Goal: Navigation & Orientation: Find specific page/section

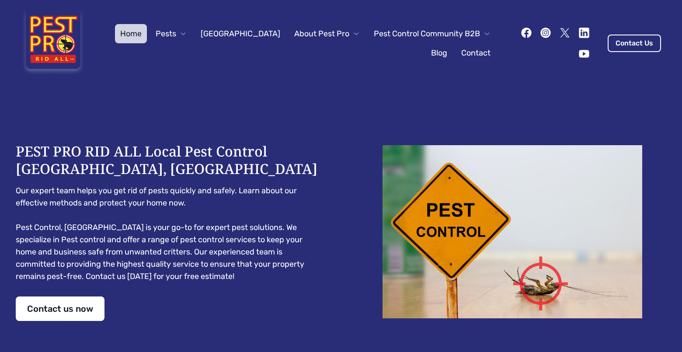
click at [483, 31] on icon "button" at bounding box center [486, 33] width 7 height 7
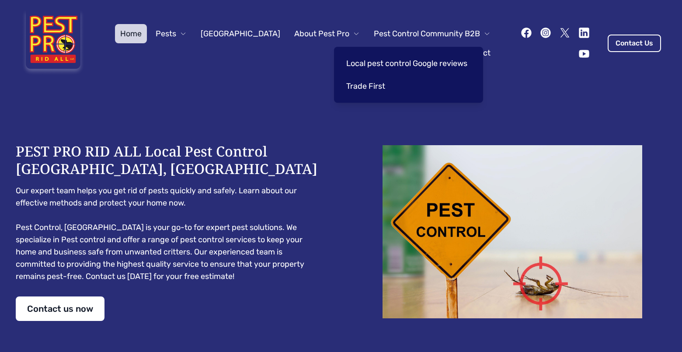
click at [483, 31] on icon "button" at bounding box center [486, 33] width 7 height 7
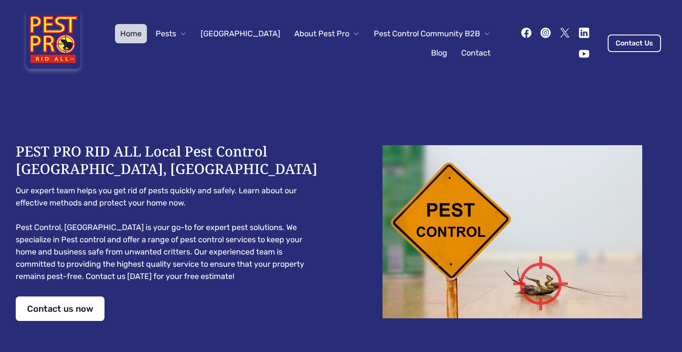
click at [483, 31] on icon "button" at bounding box center [486, 33] width 7 height 7
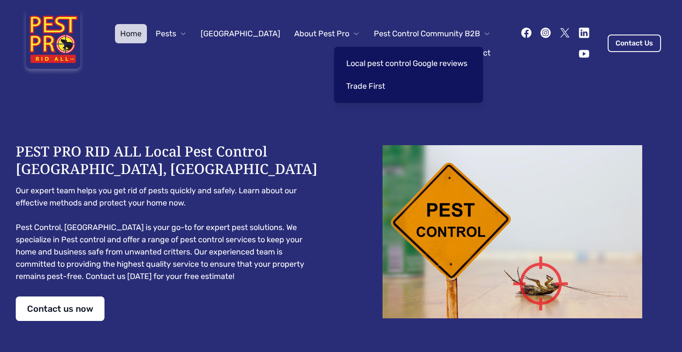
click at [483, 31] on icon "button" at bounding box center [486, 33] width 7 height 7
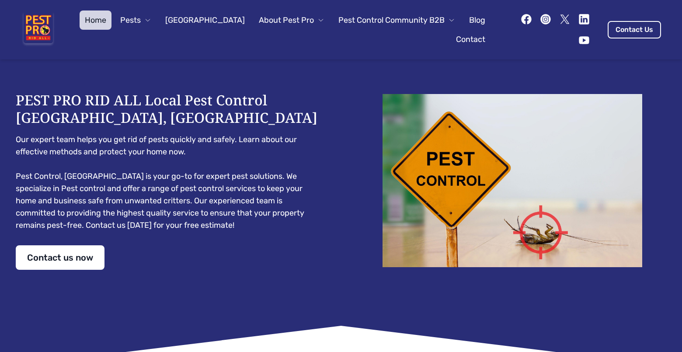
scroll to position [12, 0]
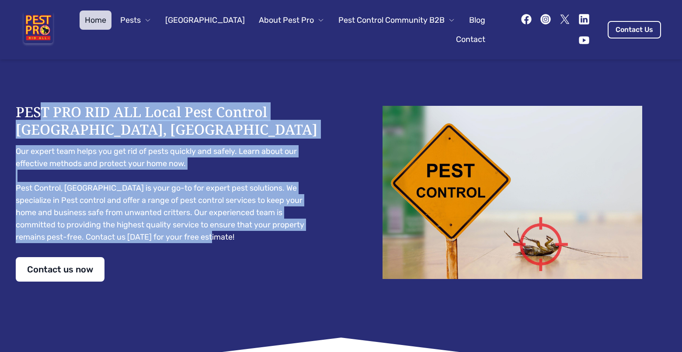
drag, startPoint x: 174, startPoint y: 237, endPoint x: 39, endPoint y: 111, distance: 184.2
click at [39, 111] on div "PEST PRO RID ALL Local Pest Control [GEOGRAPHIC_DATA], [GEOGRAPHIC_DATA] Our ex…" at bounding box center [170, 192] width 308 height 178
click at [39, 111] on h1 "PEST PRO RID ALL Local Pest Control [GEOGRAPHIC_DATA], [GEOGRAPHIC_DATA]" at bounding box center [170, 120] width 308 height 35
drag, startPoint x: 167, startPoint y: 236, endPoint x: 17, endPoint y: 113, distance: 195.0
click at [17, 113] on div "PEST PRO RID ALL Local Pest Control [GEOGRAPHIC_DATA], [GEOGRAPHIC_DATA] Our ex…" at bounding box center [170, 192] width 308 height 178
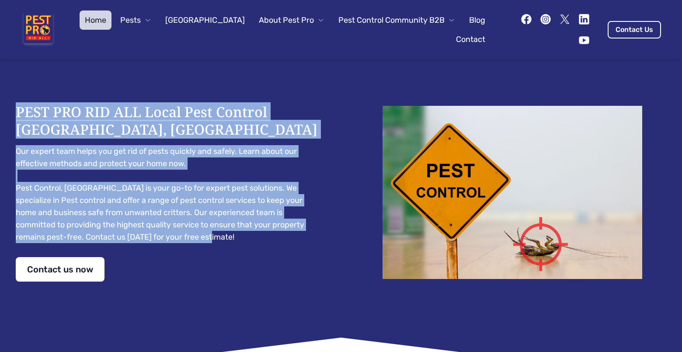
click at [17, 113] on h1 "PEST PRO RID ALL Local Pest Control [GEOGRAPHIC_DATA], [GEOGRAPHIC_DATA]" at bounding box center [170, 120] width 308 height 35
drag, startPoint x: 169, startPoint y: 241, endPoint x: 17, endPoint y: 104, distance: 204.2
click at [17, 104] on div "PEST PRO RID ALL Local Pest Control [GEOGRAPHIC_DATA], [GEOGRAPHIC_DATA] Our ex…" at bounding box center [170, 192] width 308 height 178
click at [17, 104] on h1 "PEST PRO RID ALL Local Pest Control [GEOGRAPHIC_DATA], [GEOGRAPHIC_DATA]" at bounding box center [170, 120] width 308 height 35
drag, startPoint x: 171, startPoint y: 237, endPoint x: 17, endPoint y: 104, distance: 203.2
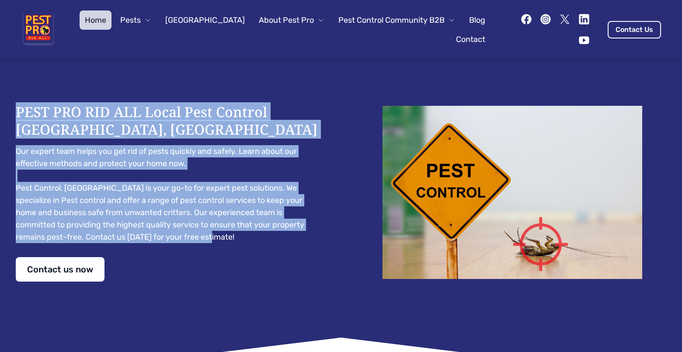
click at [17, 104] on div "PEST PRO RID ALL Local Pest Control [GEOGRAPHIC_DATA], [GEOGRAPHIC_DATA] Our ex…" at bounding box center [170, 192] width 308 height 178
click at [17, 104] on h1 "PEST PRO RID ALL Local Pest Control [GEOGRAPHIC_DATA], [GEOGRAPHIC_DATA]" at bounding box center [170, 120] width 308 height 35
drag, startPoint x: 167, startPoint y: 239, endPoint x: 24, endPoint y: 107, distance: 195.4
click at [24, 107] on div "PEST PRO RID ALL Local Pest Control [GEOGRAPHIC_DATA], [GEOGRAPHIC_DATA] Our ex…" at bounding box center [170, 192] width 308 height 178
click at [24, 107] on h1 "PEST PRO RID ALL Local Pest Control [GEOGRAPHIC_DATA], [GEOGRAPHIC_DATA]" at bounding box center [170, 120] width 308 height 35
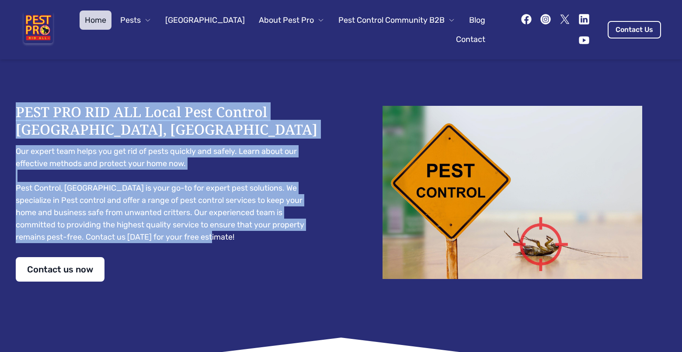
drag, startPoint x: 165, startPoint y: 236, endPoint x: 24, endPoint y: 102, distance: 194.4
click at [24, 103] on div "PEST PRO RID ALL Local Pest Control [GEOGRAPHIC_DATA], [GEOGRAPHIC_DATA] Our ex…" at bounding box center [170, 192] width 308 height 178
click at [24, 103] on h1 "PEST PRO RID ALL Local Pest Control [GEOGRAPHIC_DATA], [GEOGRAPHIC_DATA]" at bounding box center [170, 120] width 308 height 35
drag, startPoint x: 170, startPoint y: 239, endPoint x: 15, endPoint y: 102, distance: 206.7
click at [16, 103] on div "PEST PRO RID ALL Local Pest Control [GEOGRAPHIC_DATA], [GEOGRAPHIC_DATA] Our ex…" at bounding box center [170, 192] width 308 height 178
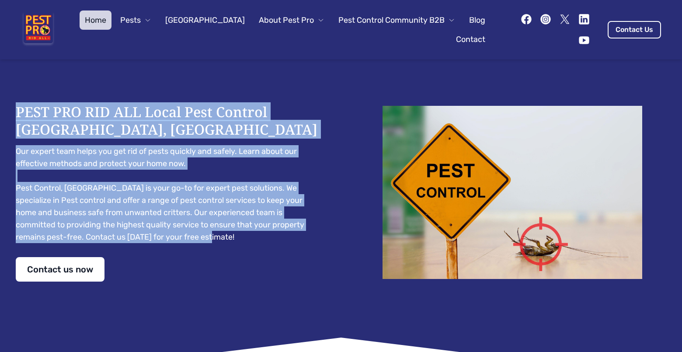
click at [16, 103] on h1 "PEST PRO RID ALL Local Pest Control [GEOGRAPHIC_DATA], [GEOGRAPHIC_DATA]" at bounding box center [170, 120] width 308 height 35
drag, startPoint x: 164, startPoint y: 235, endPoint x: 15, endPoint y: 104, distance: 198.4
click at [15, 104] on div "PEST PRO RID ALL Local Pest Control [GEOGRAPHIC_DATA], [GEOGRAPHIC_DATA] Our ex…" at bounding box center [340, 192] width 671 height 290
drag, startPoint x: 165, startPoint y: 240, endPoint x: 17, endPoint y: 109, distance: 197.4
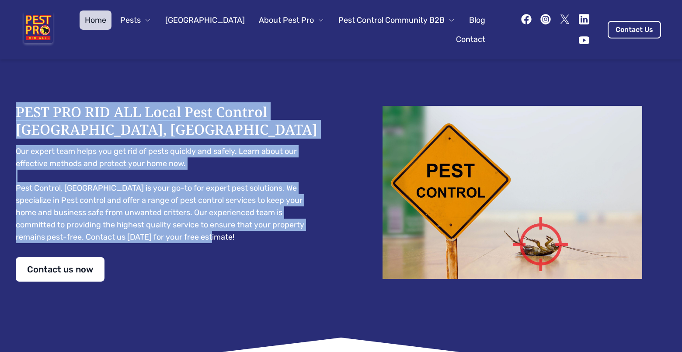
click at [17, 109] on div "PEST PRO RID ALL Local Pest Control [GEOGRAPHIC_DATA], [GEOGRAPHIC_DATA] Our ex…" at bounding box center [170, 192] width 308 height 178
click at [17, 109] on h1 "PEST PRO RID ALL Local Pest Control [GEOGRAPHIC_DATA], [GEOGRAPHIC_DATA]" at bounding box center [170, 120] width 308 height 35
drag, startPoint x: 168, startPoint y: 237, endPoint x: 19, endPoint y: 109, distance: 196.5
click at [19, 109] on div "PEST PRO RID ALL Local Pest Control [GEOGRAPHIC_DATA], [GEOGRAPHIC_DATA] Our ex…" at bounding box center [170, 192] width 308 height 178
click at [19, 109] on h1 "PEST PRO RID ALL Local Pest Control [GEOGRAPHIC_DATA], [GEOGRAPHIC_DATA]" at bounding box center [170, 120] width 308 height 35
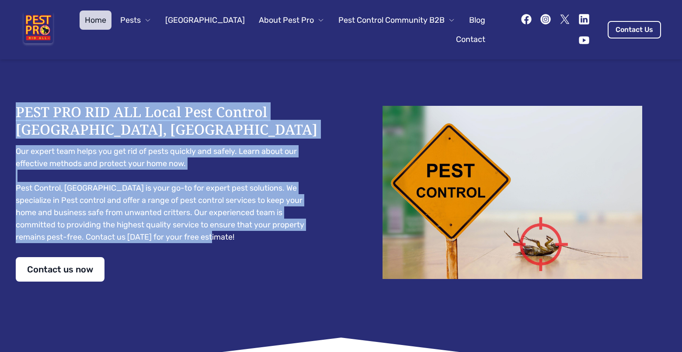
drag, startPoint x: 170, startPoint y: 238, endPoint x: 16, endPoint y: 104, distance: 203.8
click at [16, 104] on div "PEST PRO RID ALL Local Pest Control [GEOGRAPHIC_DATA], [GEOGRAPHIC_DATA] Our ex…" at bounding box center [170, 192] width 308 height 178
click at [16, 104] on h1 "PEST PRO RID ALL Local Pest Control [GEOGRAPHIC_DATA], [GEOGRAPHIC_DATA]" at bounding box center [170, 120] width 308 height 35
drag, startPoint x: 162, startPoint y: 237, endPoint x: 16, endPoint y: 106, distance: 196.5
click at [16, 106] on div "PEST PRO RID ALL Local Pest Control [GEOGRAPHIC_DATA], [GEOGRAPHIC_DATA] Our ex…" at bounding box center [170, 192] width 308 height 178
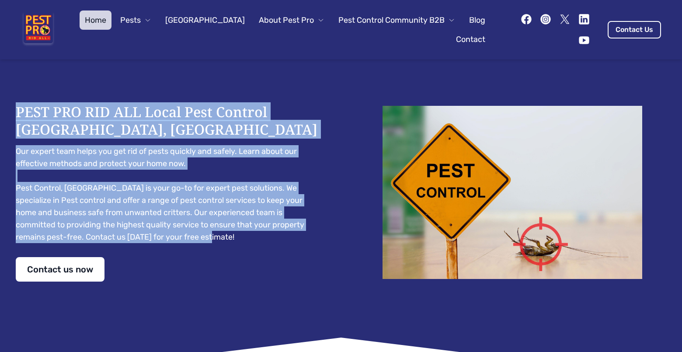
click at [16, 106] on h1 "PEST PRO RID ALL Local Pest Control [GEOGRAPHIC_DATA], [GEOGRAPHIC_DATA]" at bounding box center [170, 120] width 308 height 35
drag, startPoint x: 169, startPoint y: 237, endPoint x: 28, endPoint y: 106, distance: 192.6
click at [28, 106] on div "PEST PRO RID ALL Local Pest Control [GEOGRAPHIC_DATA], [GEOGRAPHIC_DATA] Our ex…" at bounding box center [170, 192] width 308 height 178
click at [28, 106] on h1 "PEST PRO RID ALL Local Pest Control [GEOGRAPHIC_DATA], [GEOGRAPHIC_DATA]" at bounding box center [170, 120] width 308 height 35
drag, startPoint x: 167, startPoint y: 240, endPoint x: 14, endPoint y: 92, distance: 213.2
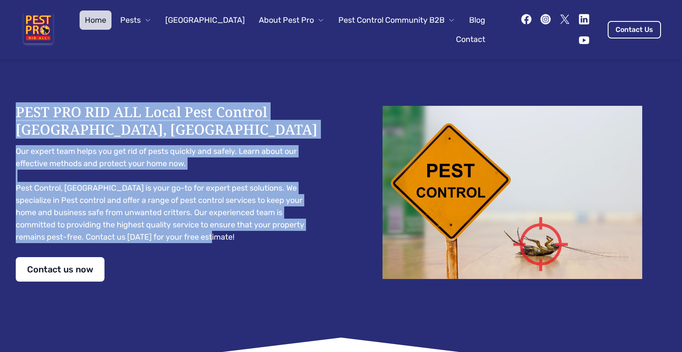
click at [14, 92] on div "PEST PRO RID ALL Local Pest Control [GEOGRAPHIC_DATA], [GEOGRAPHIC_DATA] Our ex…" at bounding box center [340, 192] width 671 height 290
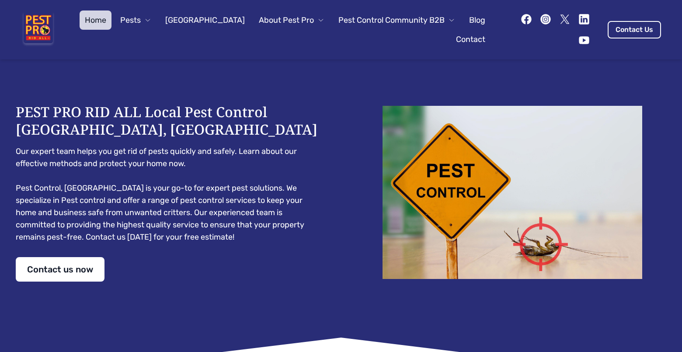
click at [66, 126] on h1 "PEST PRO RID ALL Local Pest Control [GEOGRAPHIC_DATA], [GEOGRAPHIC_DATA]" at bounding box center [170, 120] width 308 height 35
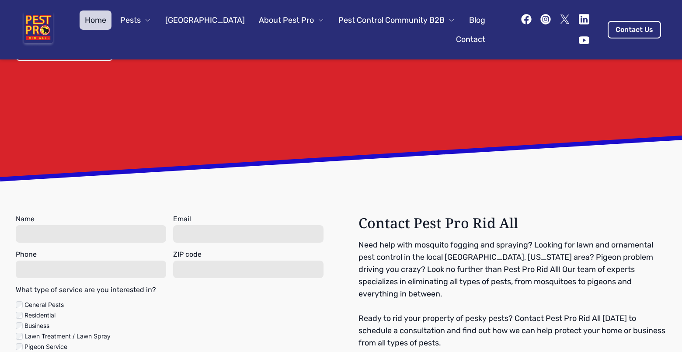
scroll to position [1120, 0]
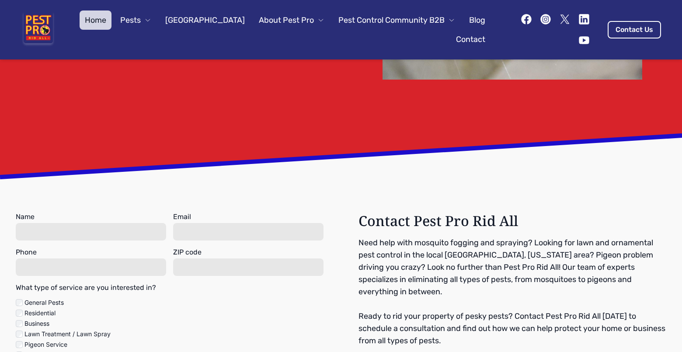
click at [448, 20] on icon "button" at bounding box center [451, 20] width 7 height 7
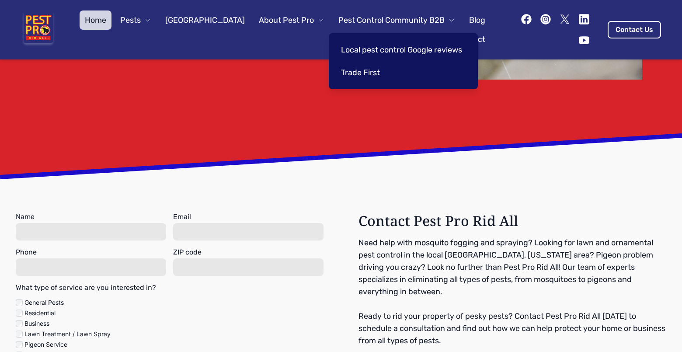
click at [436, 21] on span "Pest Control Community B2B" at bounding box center [391, 20] width 106 height 12
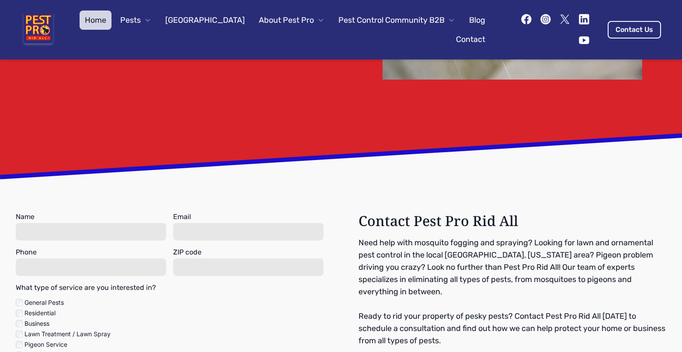
click at [298, 20] on span "About Pest Pro" at bounding box center [286, 20] width 55 height 12
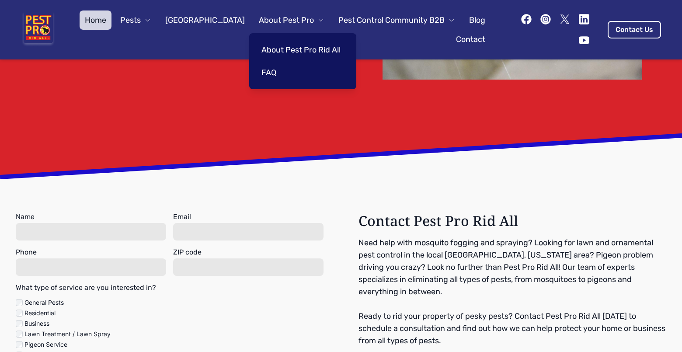
click at [298, 20] on span "About Pest Pro" at bounding box center [286, 20] width 55 height 12
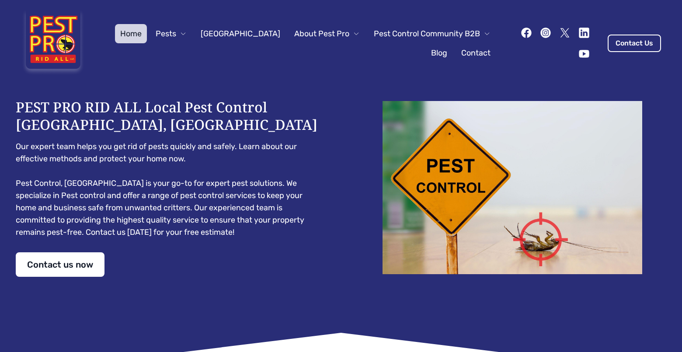
scroll to position [0, 0]
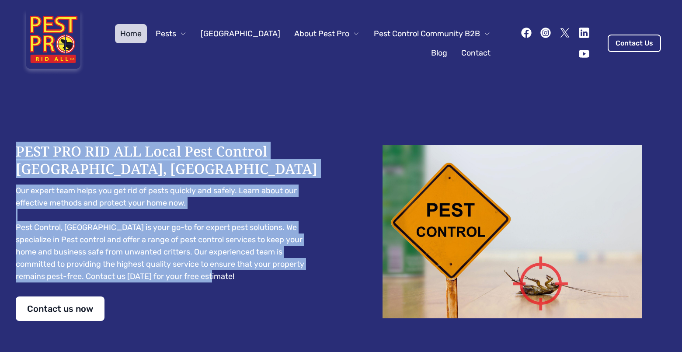
drag, startPoint x: 167, startPoint y: 275, endPoint x: 5, endPoint y: 133, distance: 215.2
click at [5, 133] on div "PEST PRO RID ALL Local Pest Control [GEOGRAPHIC_DATA], [GEOGRAPHIC_DATA] Our ex…" at bounding box center [340, 232] width 671 height 290
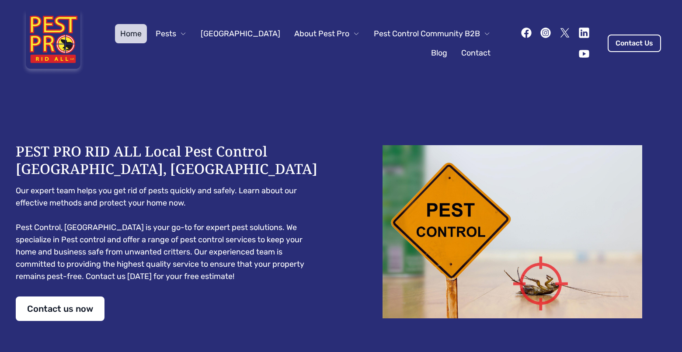
click at [48, 149] on h1 "PEST PRO RID ALL Local Pest Control [GEOGRAPHIC_DATA], [GEOGRAPHIC_DATA]" at bounding box center [170, 159] width 308 height 35
